Goal: Find contact information: Find contact information

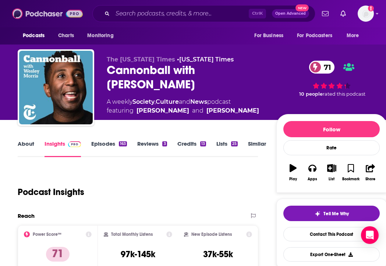
click at [62, 15] on img at bounding box center [47, 14] width 71 height 14
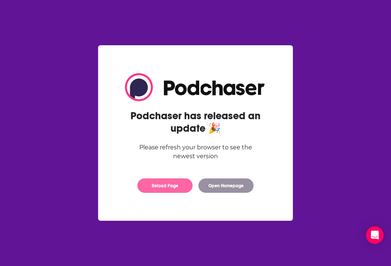
click at [160, 193] on button "Reload Page" at bounding box center [165, 185] width 55 height 14
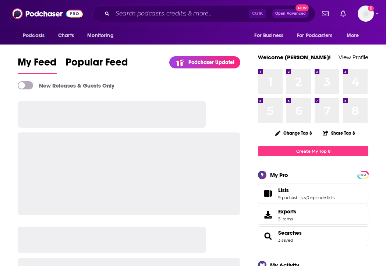
click at [145, 5] on div "Podcasts Charts Monitoring Ctrl K Open Advanced New For Business For Podcasters…" at bounding box center [193, 13] width 386 height 27
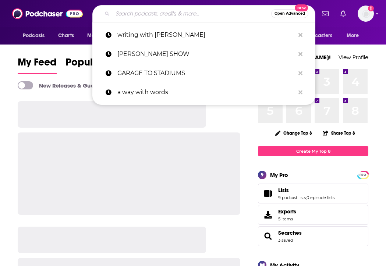
click at [148, 13] on input "Search podcasts, credits, & more..." at bounding box center [192, 14] width 159 height 12
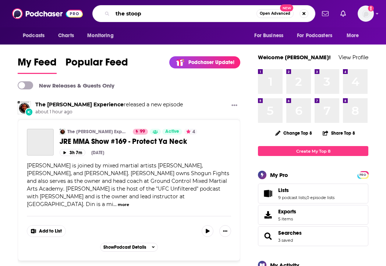
type input "the stoop"
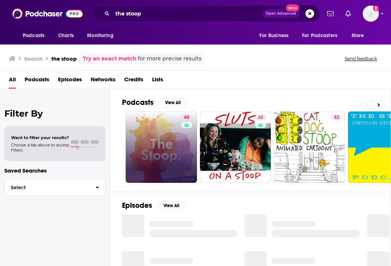
click at [162, 115] on link "65" at bounding box center [161, 146] width 71 height 71
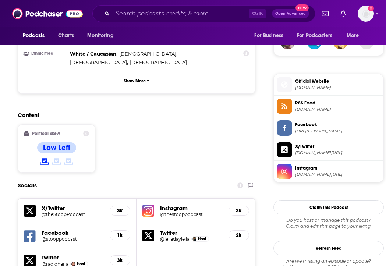
scroll to position [662, 0]
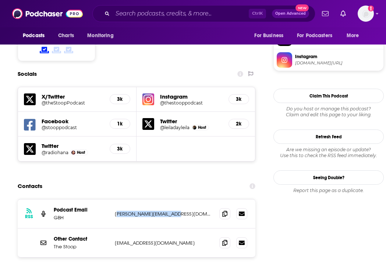
drag, startPoint x: 117, startPoint y: 169, endPoint x: 170, endPoint y: 167, distance: 53.4
click at [170, 211] on p "Maggie.Gourville@prx.org" at bounding box center [163, 214] width 97 height 6
drag, startPoint x: 170, startPoint y: 167, endPoint x: 120, endPoint y: 167, distance: 50.8
click at [120, 211] on p "Maggie.Gourville@prx.org" at bounding box center [163, 214] width 97 height 6
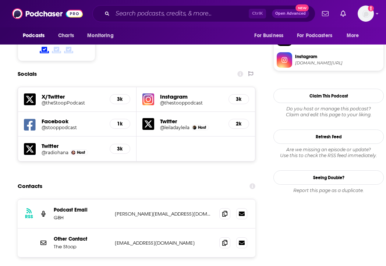
click at [153, 228] on div "Other Contact The Stoop hangout@thestoop.org hangout@thestoop.org" at bounding box center [137, 242] width 238 height 29
